Goal: Information Seeking & Learning: Learn about a topic

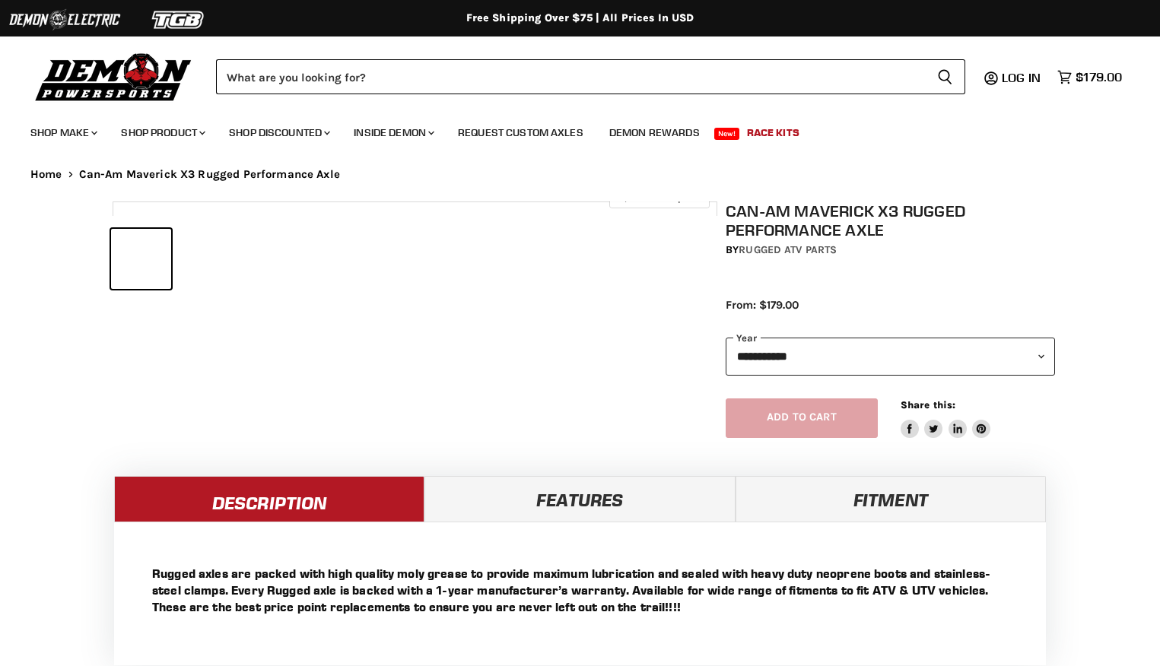
select select "******"
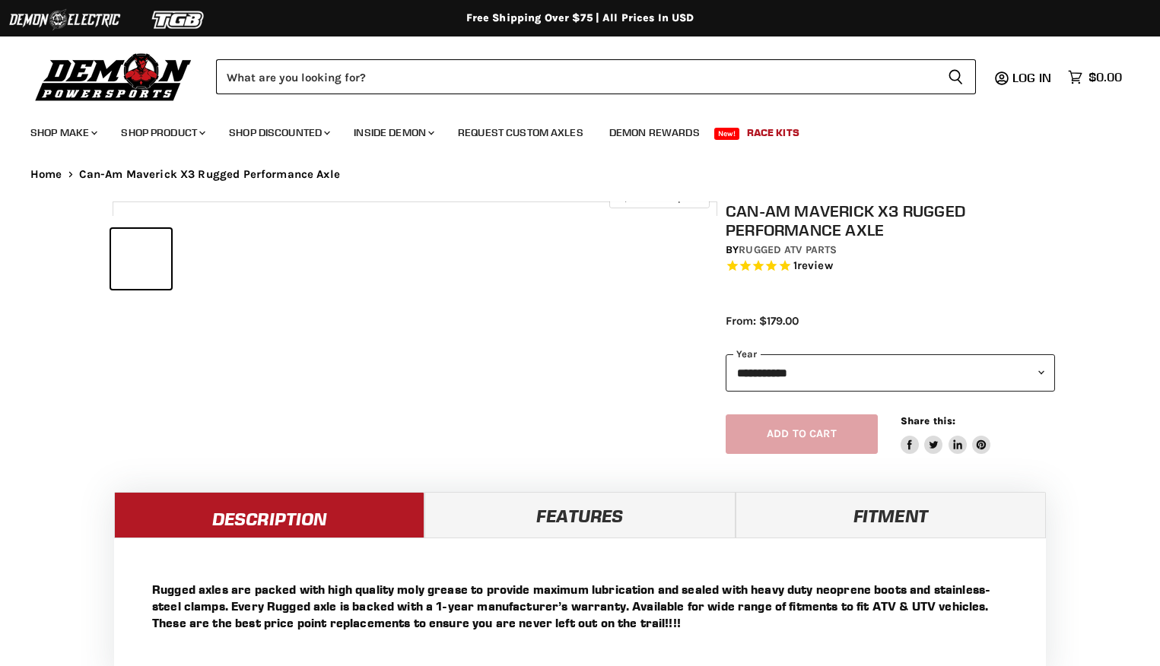
select select "******"
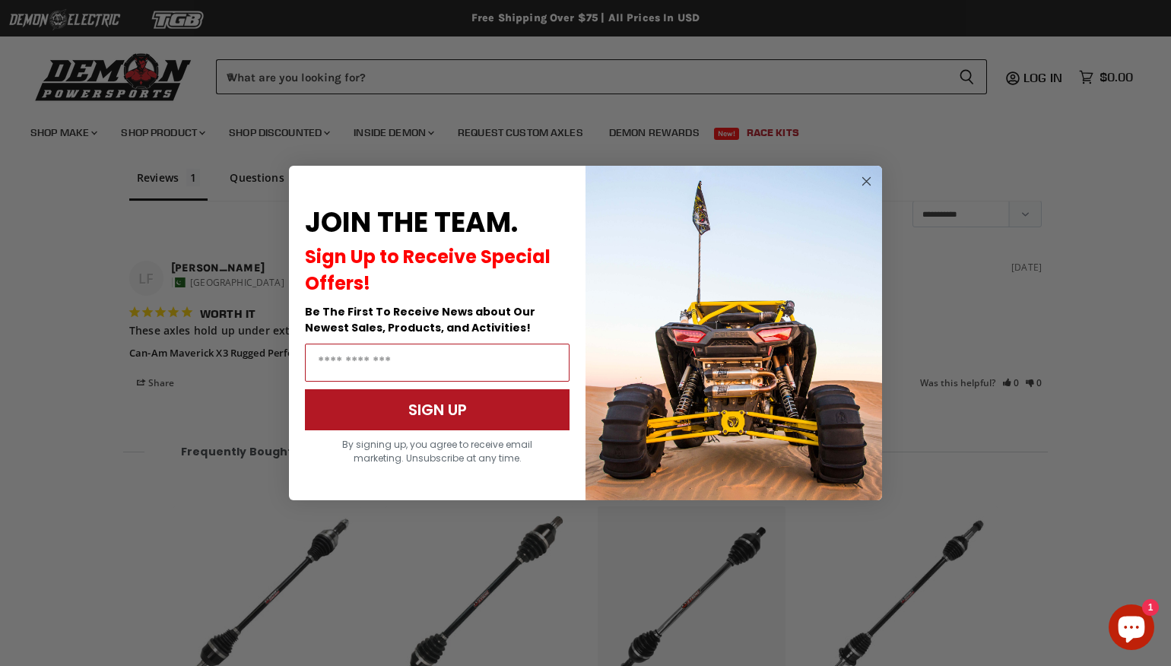
scroll to position [1273, 0]
